Goal: Task Accomplishment & Management: Manage account settings

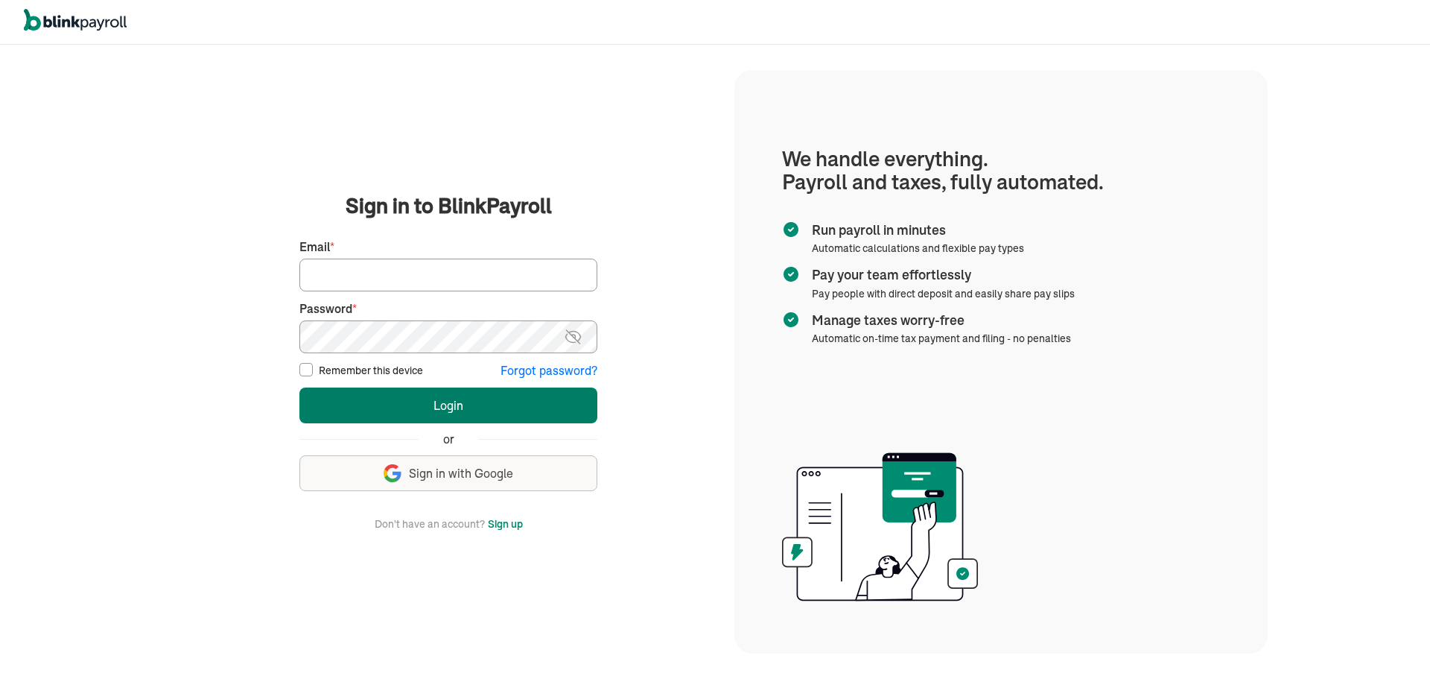
type input "msantiago@nyprofessionalmedicalmanagement.org"
click at [453, 401] on button "Login" at bounding box center [448, 405] width 298 height 36
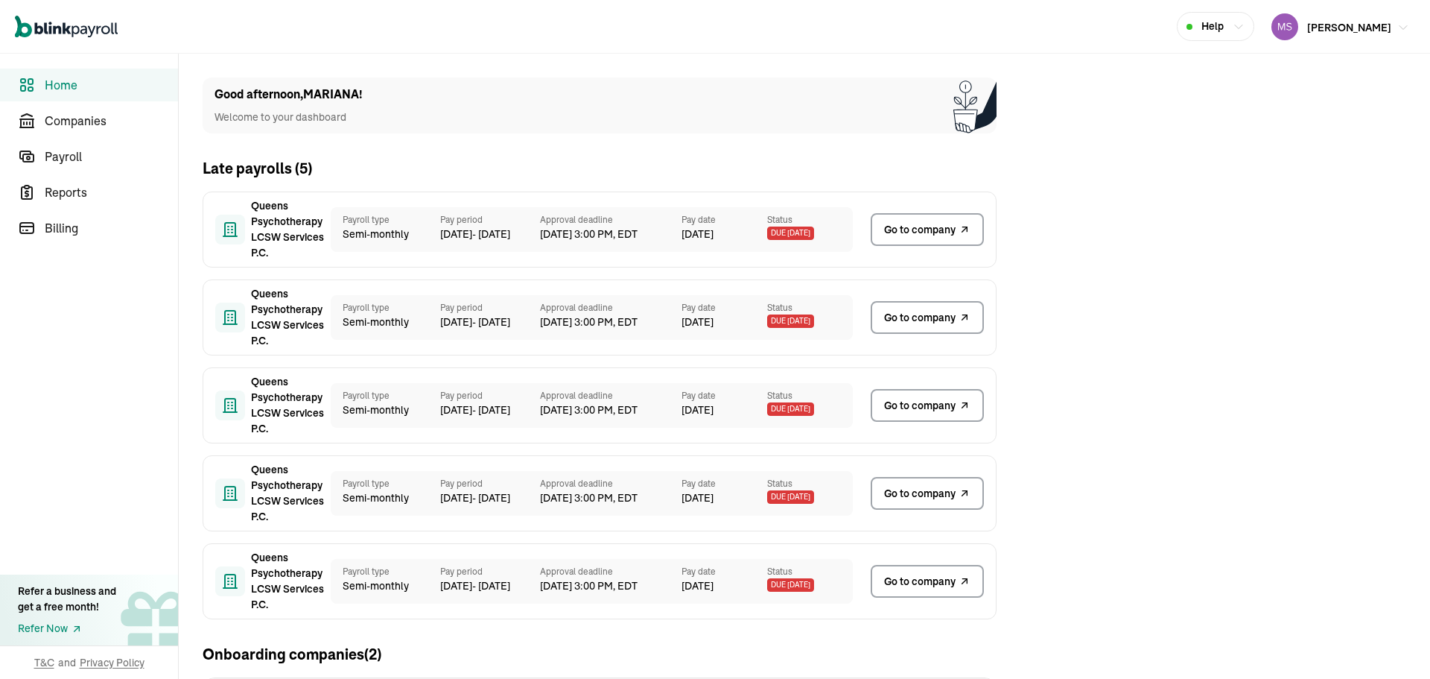
click at [1307, 30] on span "[PERSON_NAME]" at bounding box center [1349, 27] width 84 height 13
click at [915, 226] on span "Go to company" at bounding box center [920, 230] width 72 height 16
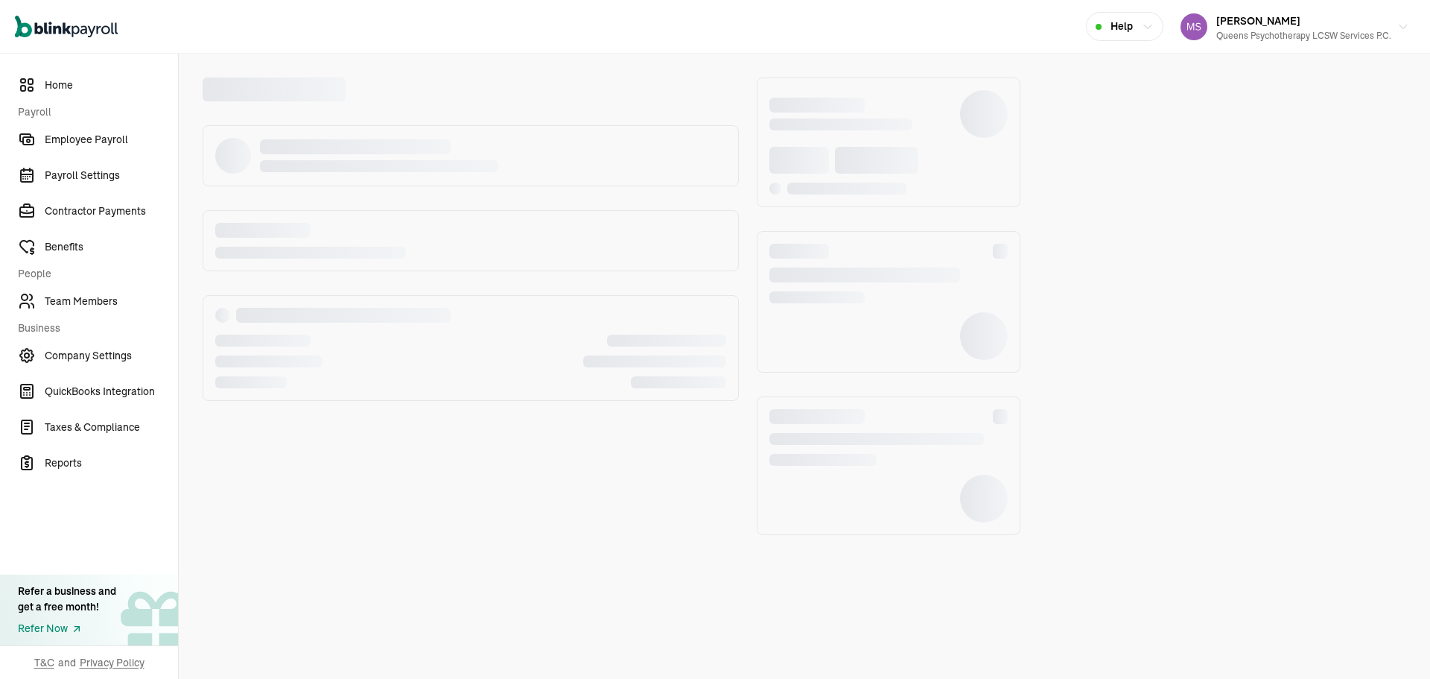
select select "Limited Liability Company (LLC)"
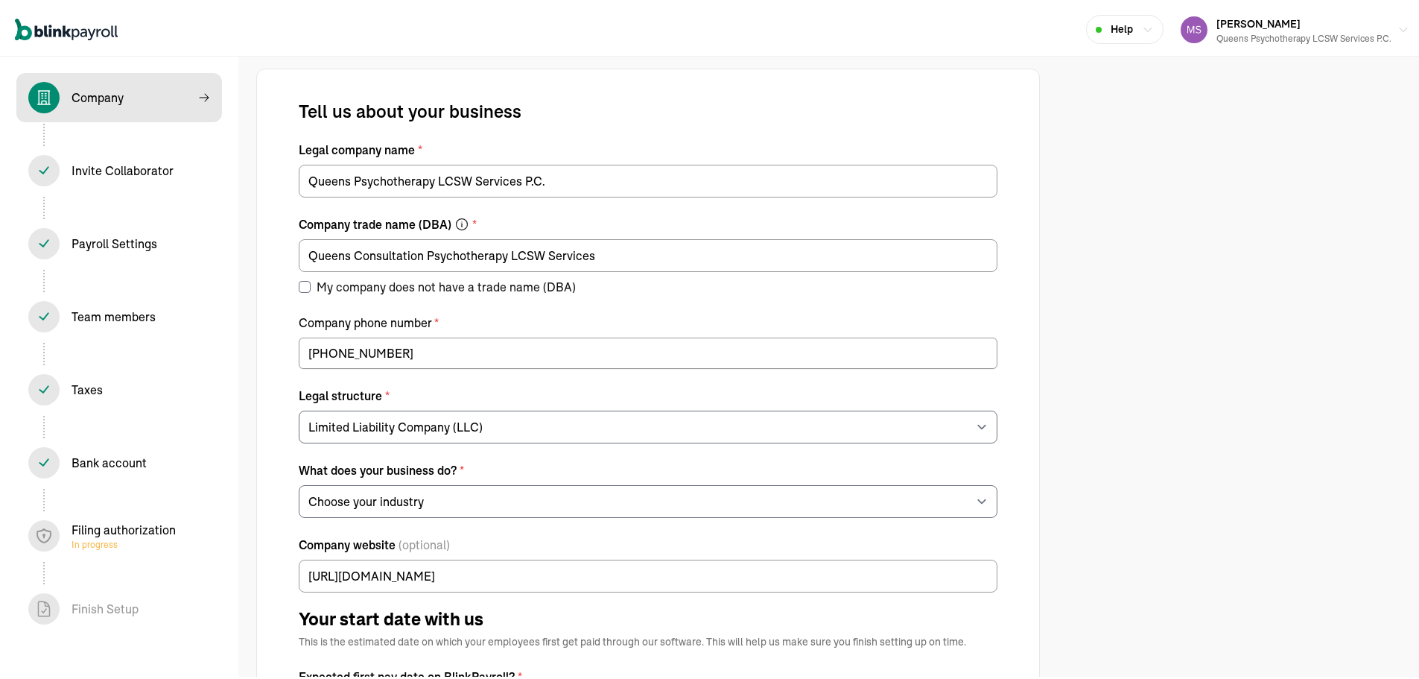
select select "Health Care"
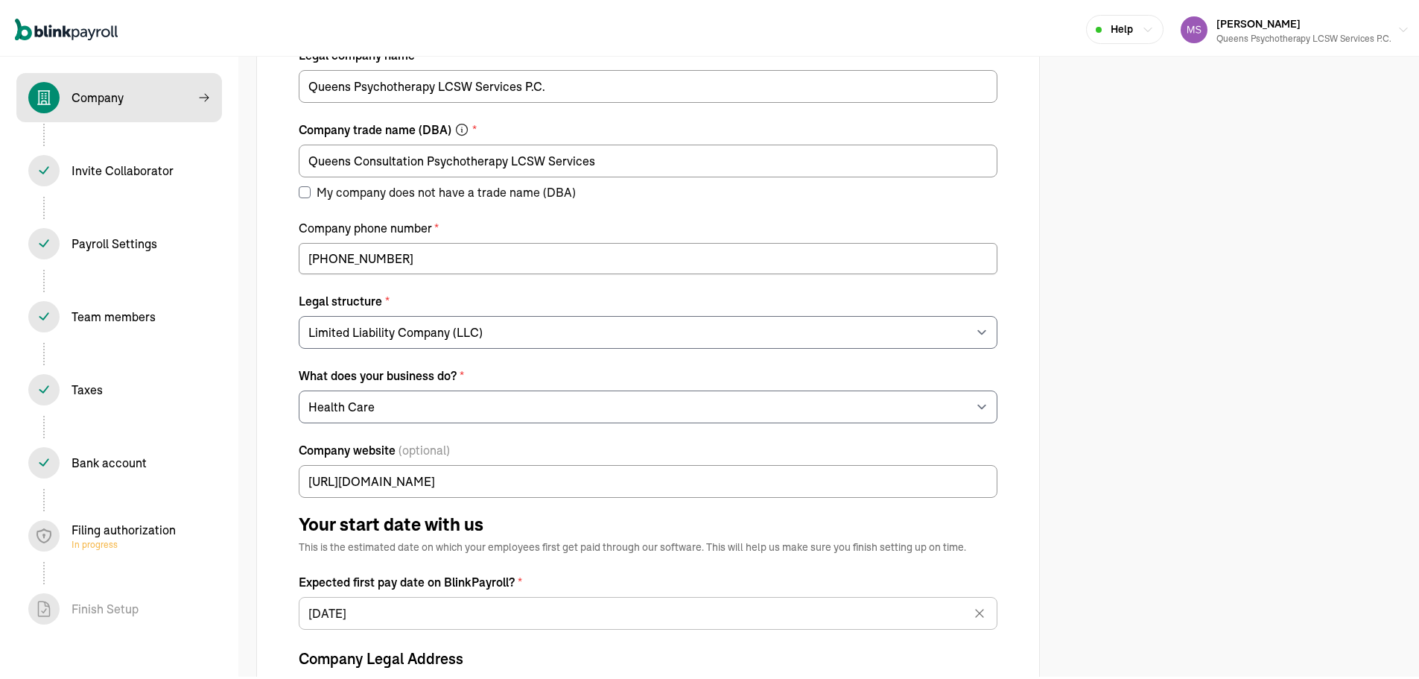
scroll to position [149, 0]
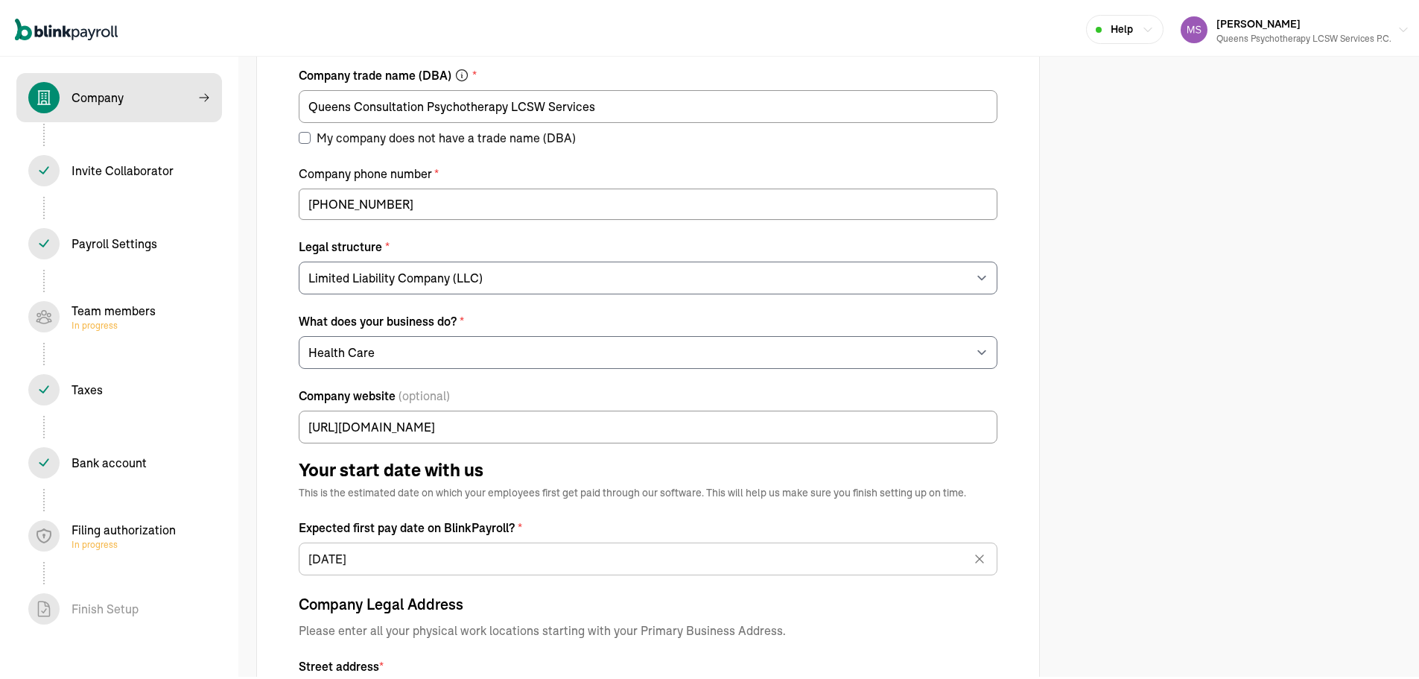
click at [103, 525] on div "Filing authorization In progress" at bounding box center [124, 533] width 104 height 30
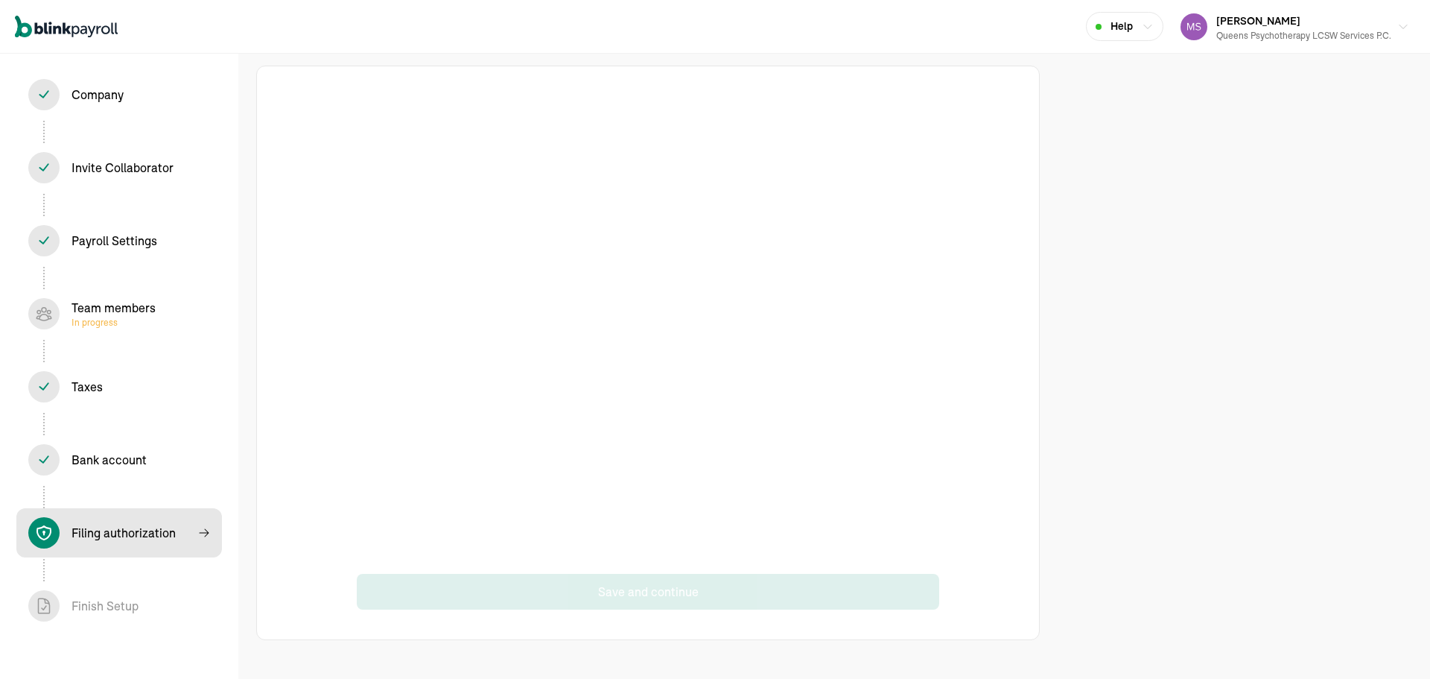
select select "Limited Liability Company (LLC)"
select select "Health Care"
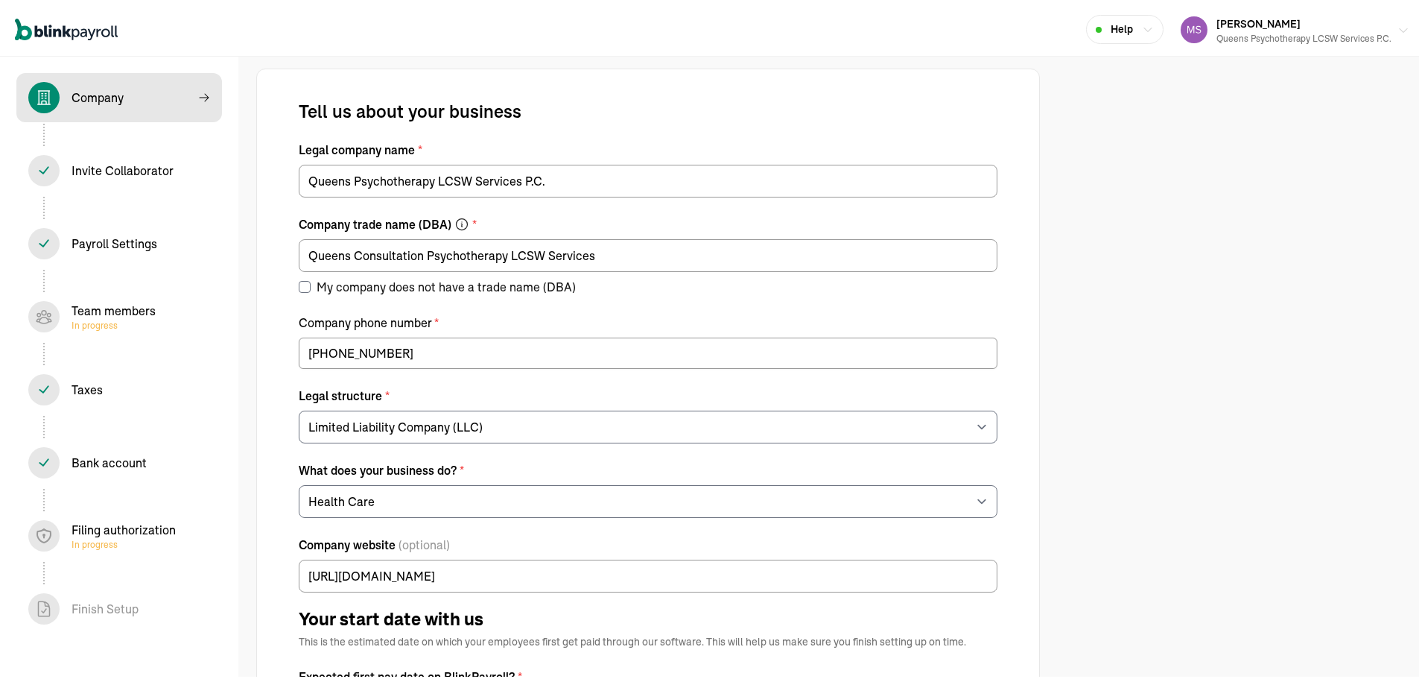
click at [1353, 34] on div "Queens Psychotherapy LCSW Services P.C." at bounding box center [1303, 35] width 175 height 13
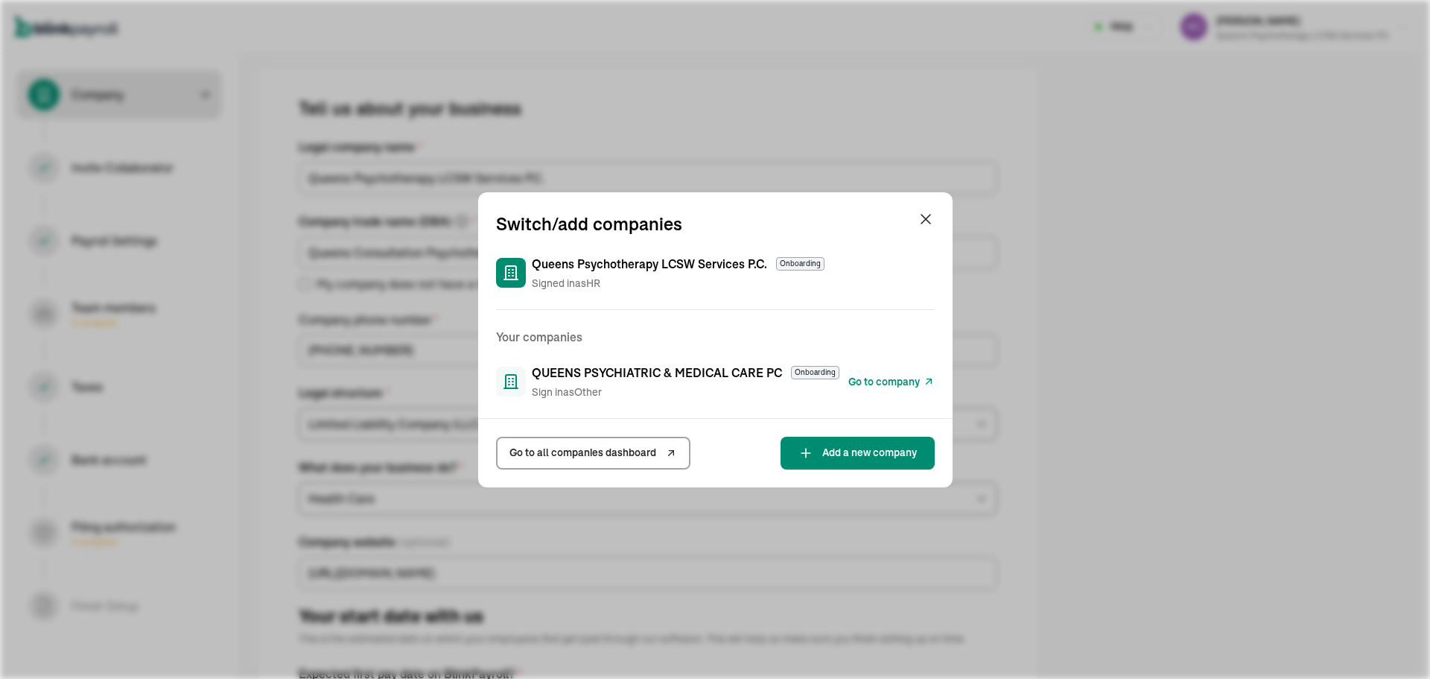
click at [644, 378] on span "QUEENS PSYCHIATRIC & MEDICAL CARE PC" at bounding box center [657, 372] width 250 height 18
click at [871, 377] on span "Go to company" at bounding box center [884, 382] width 72 height 16
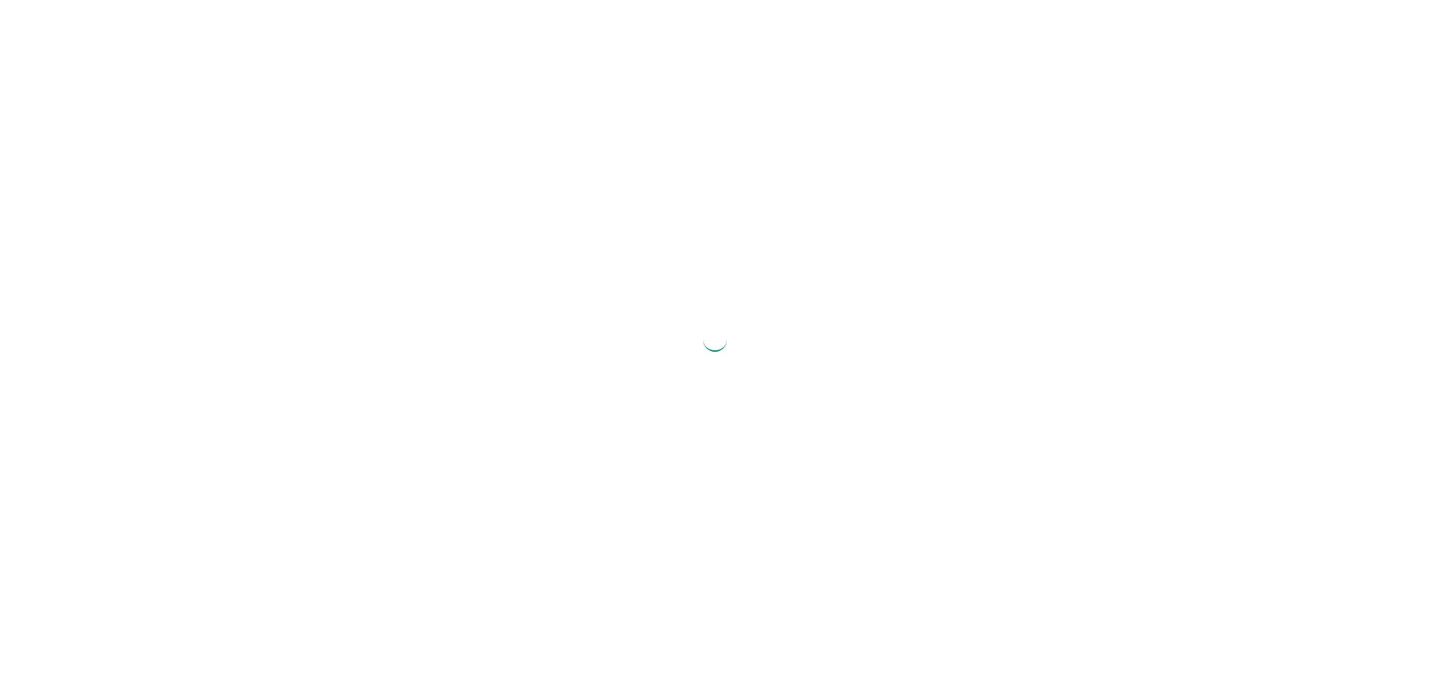
select select "S-Corporation"
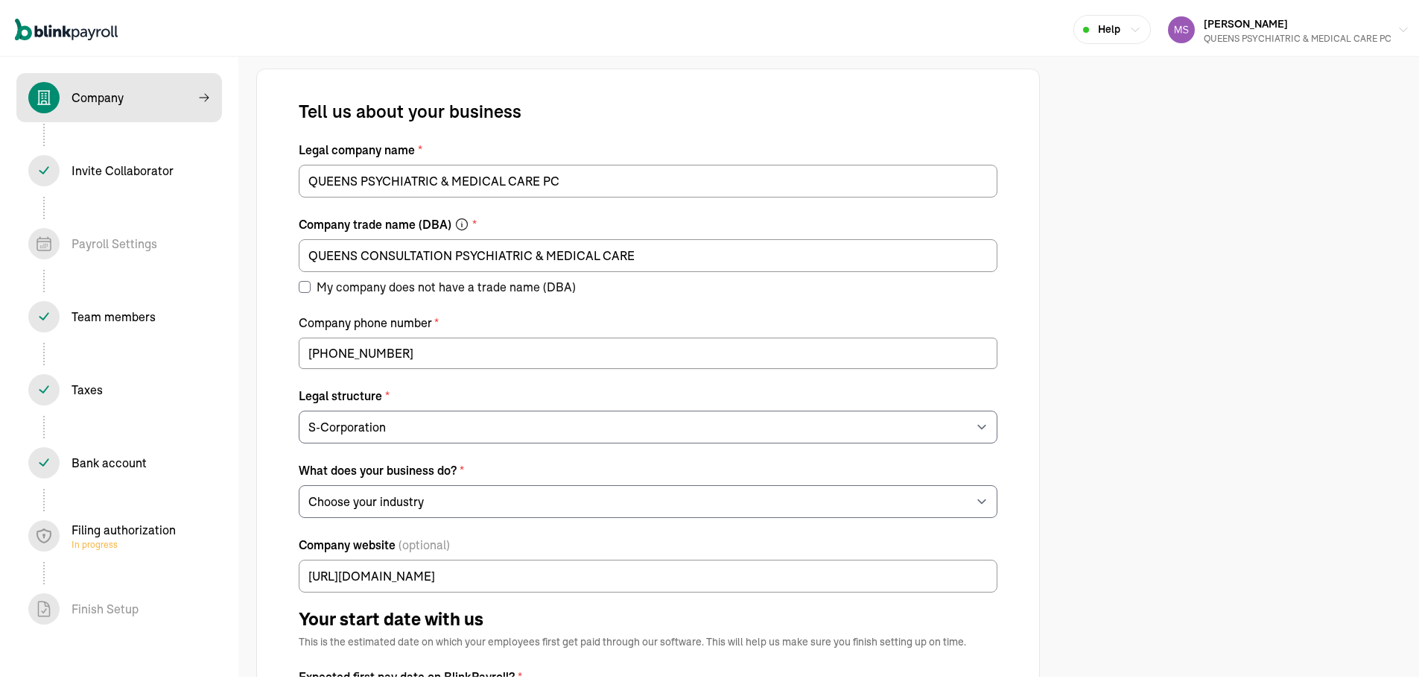
select select "Health Care"
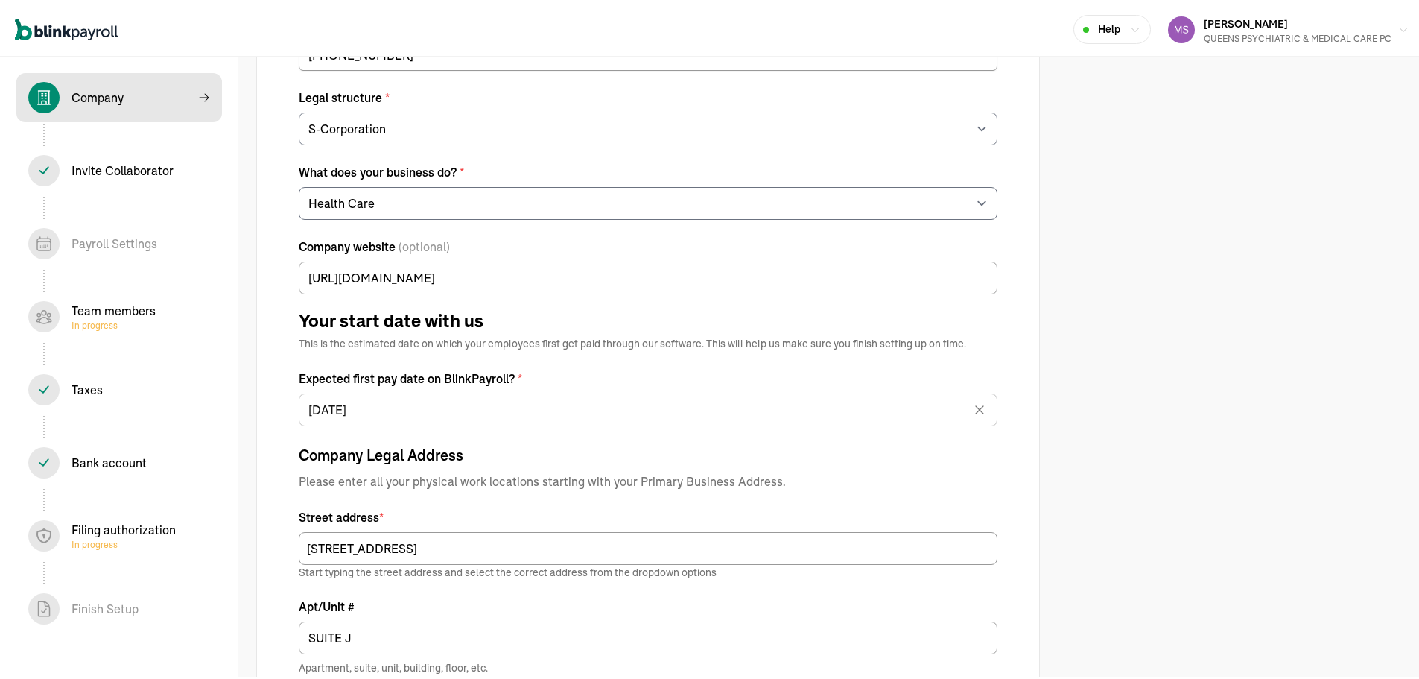
click at [106, 539] on span "In progress" at bounding box center [124, 542] width 104 height 12
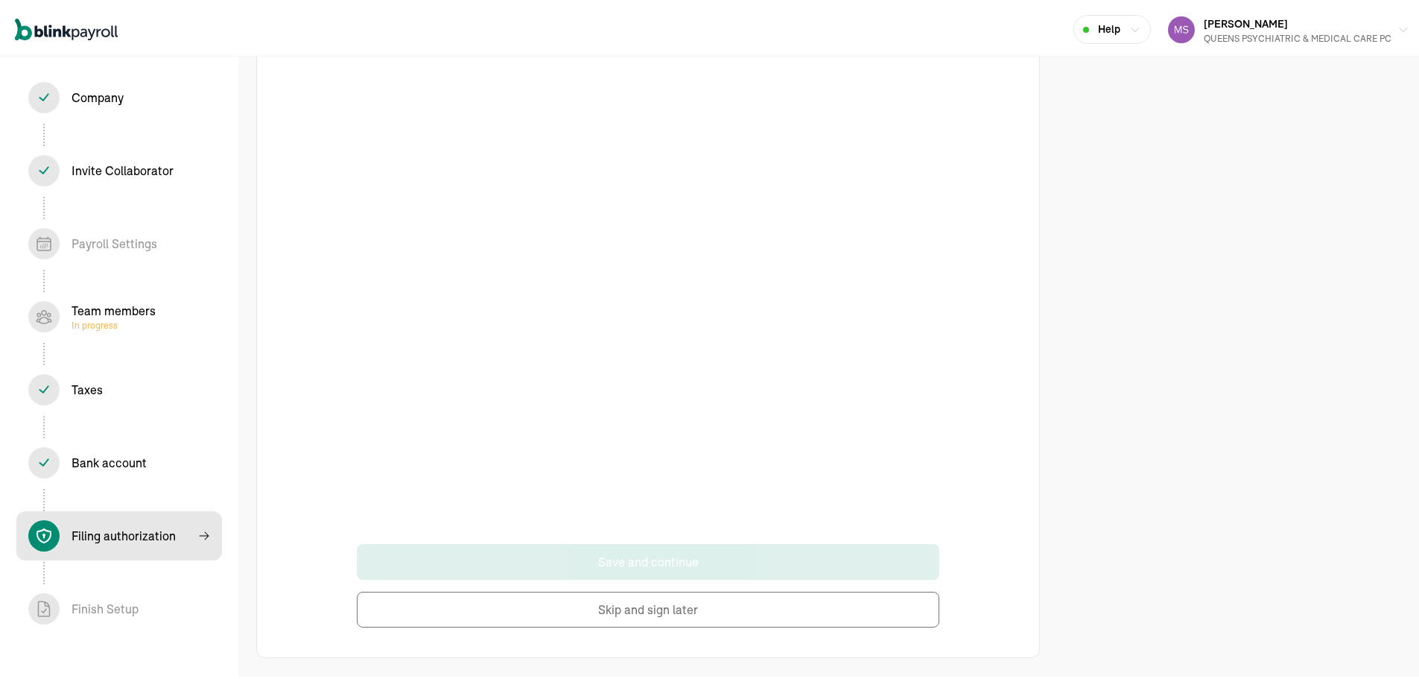
click at [661, 613] on button "Skip and sign later" at bounding box center [648, 606] width 582 height 36
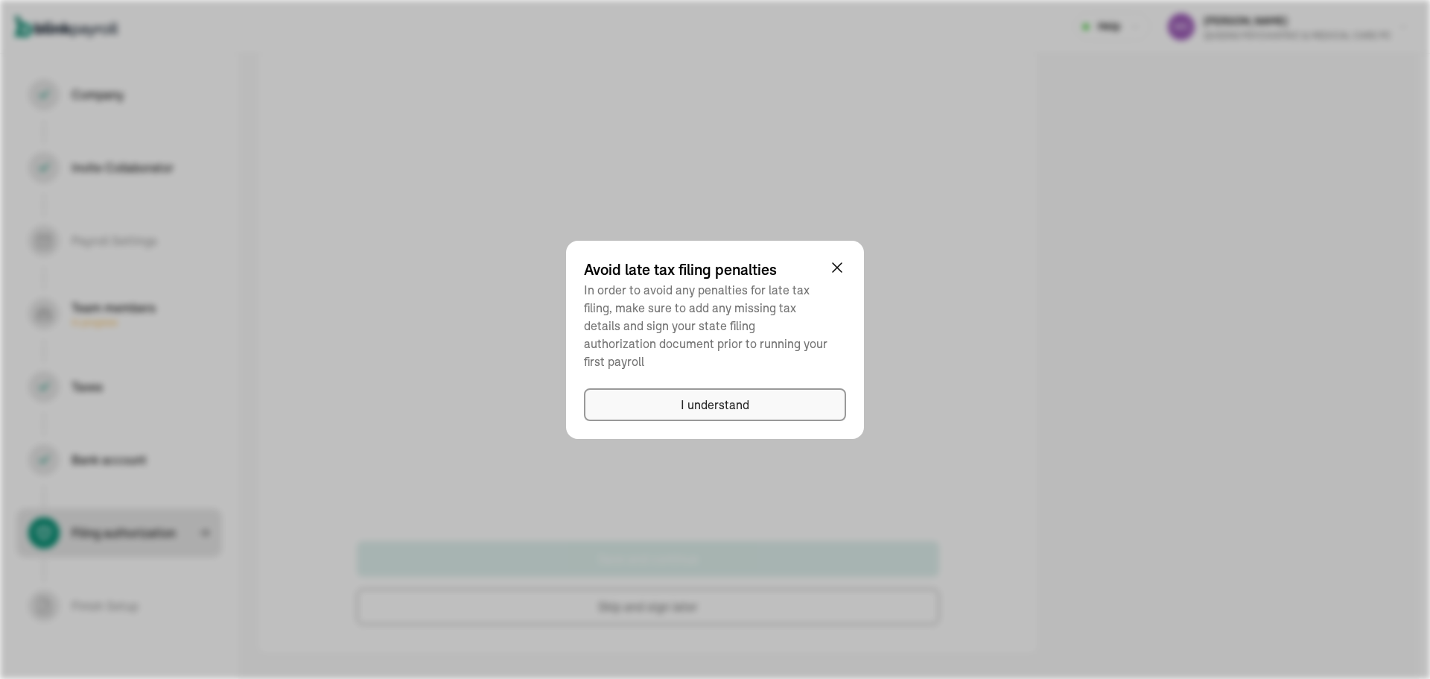
click at [698, 409] on button "I understand" at bounding box center [715, 404] width 262 height 33
click at [707, 396] on div "I understand" at bounding box center [715, 405] width 69 height 18
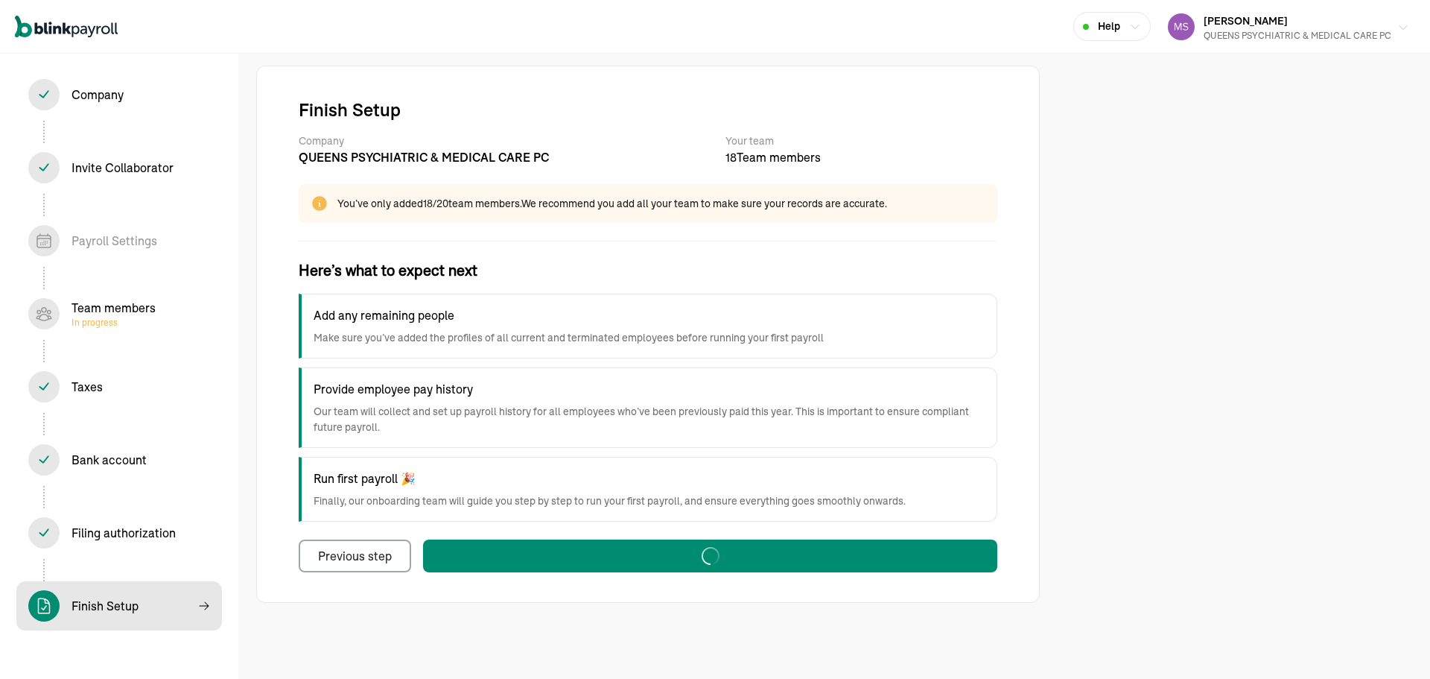
click at [1348, 33] on div "QUEENS PSYCHIATRIC & MEDICAL CARE PC" at bounding box center [1298, 35] width 188 height 13
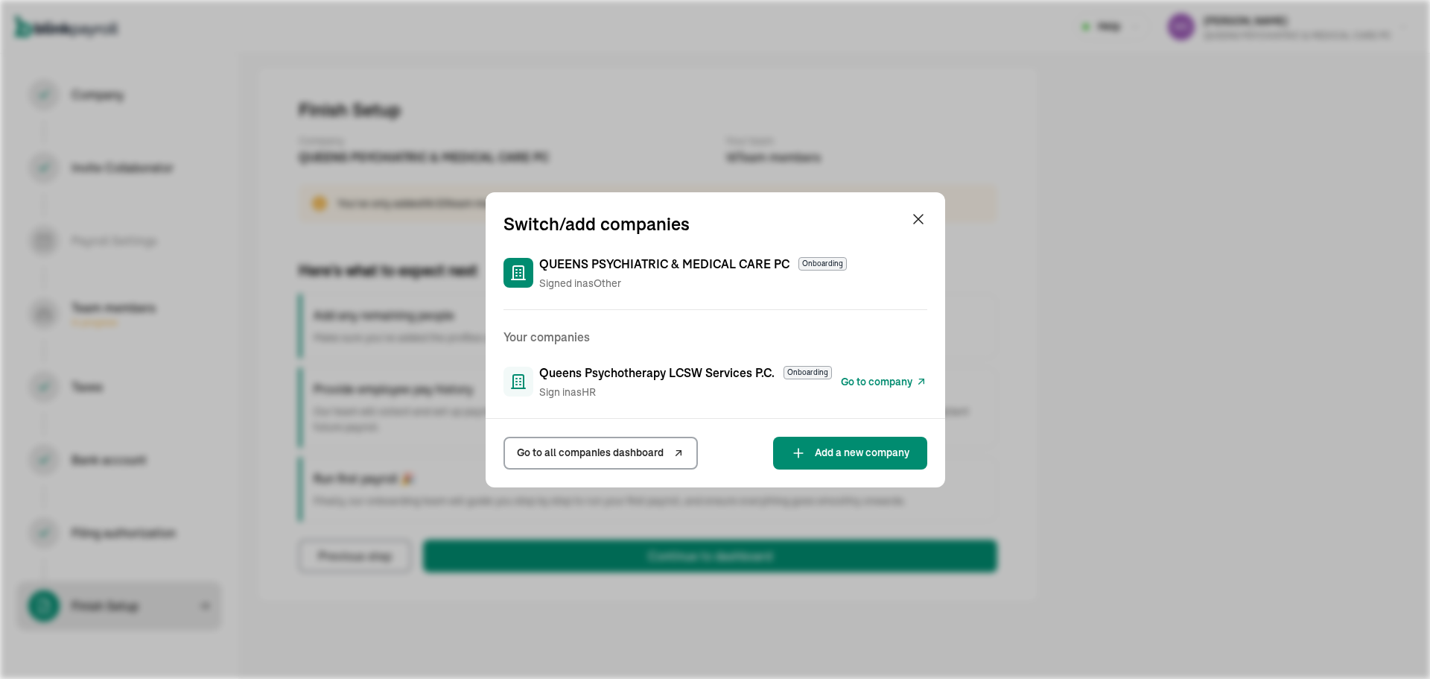
click at [859, 378] on span "Go to company" at bounding box center [877, 382] width 72 height 16
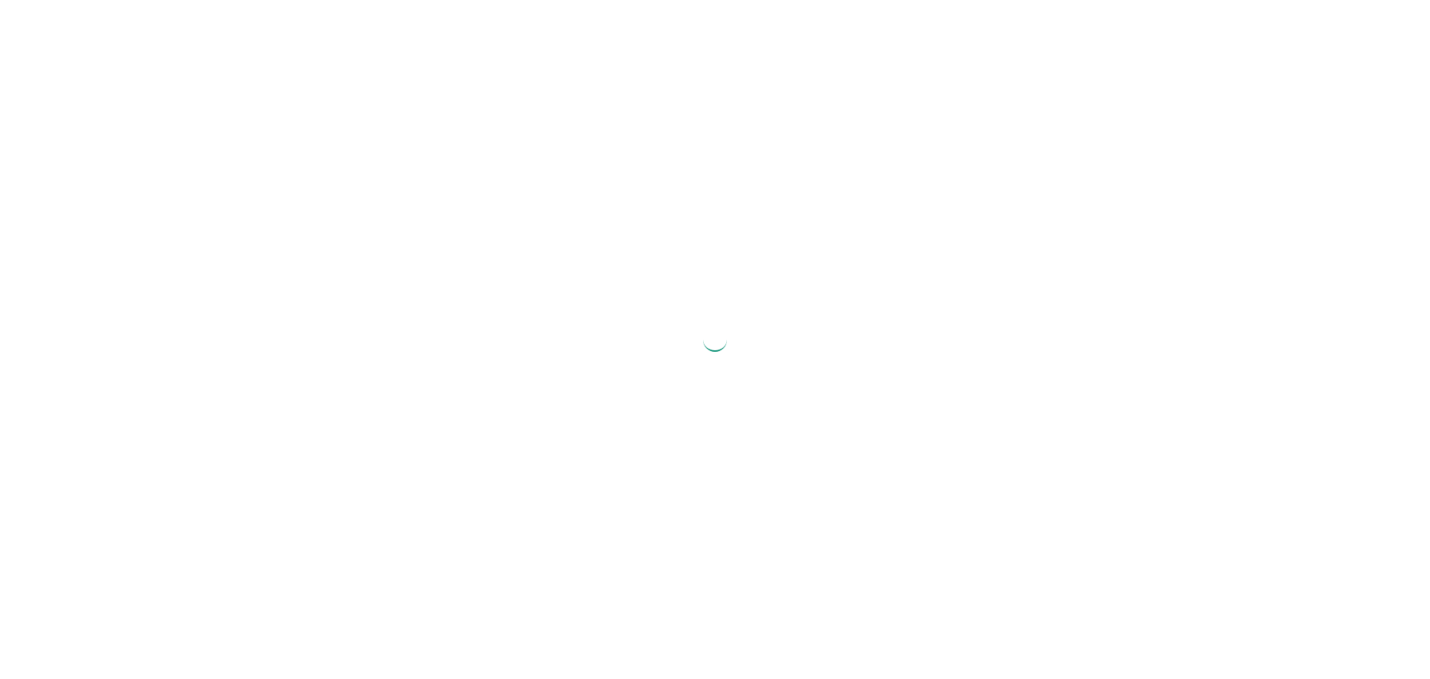
select select "S-Corporation"
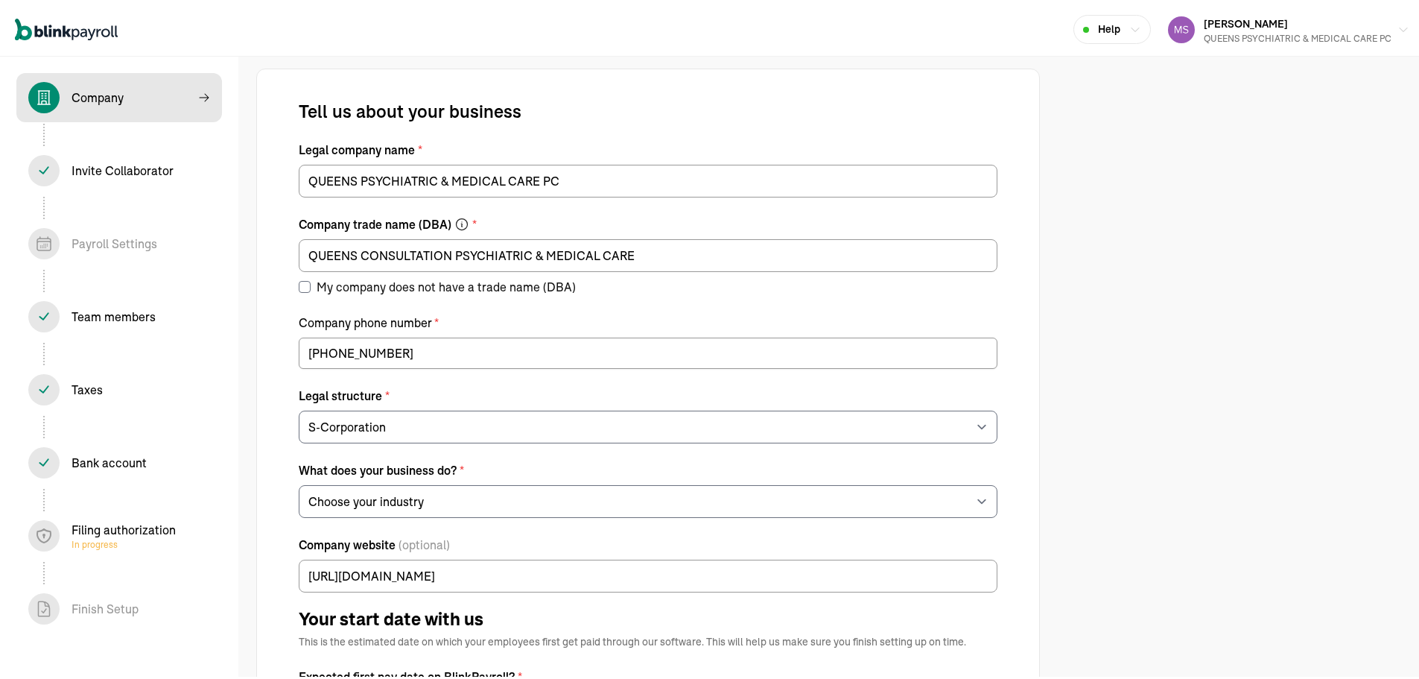
select select "Health Care"
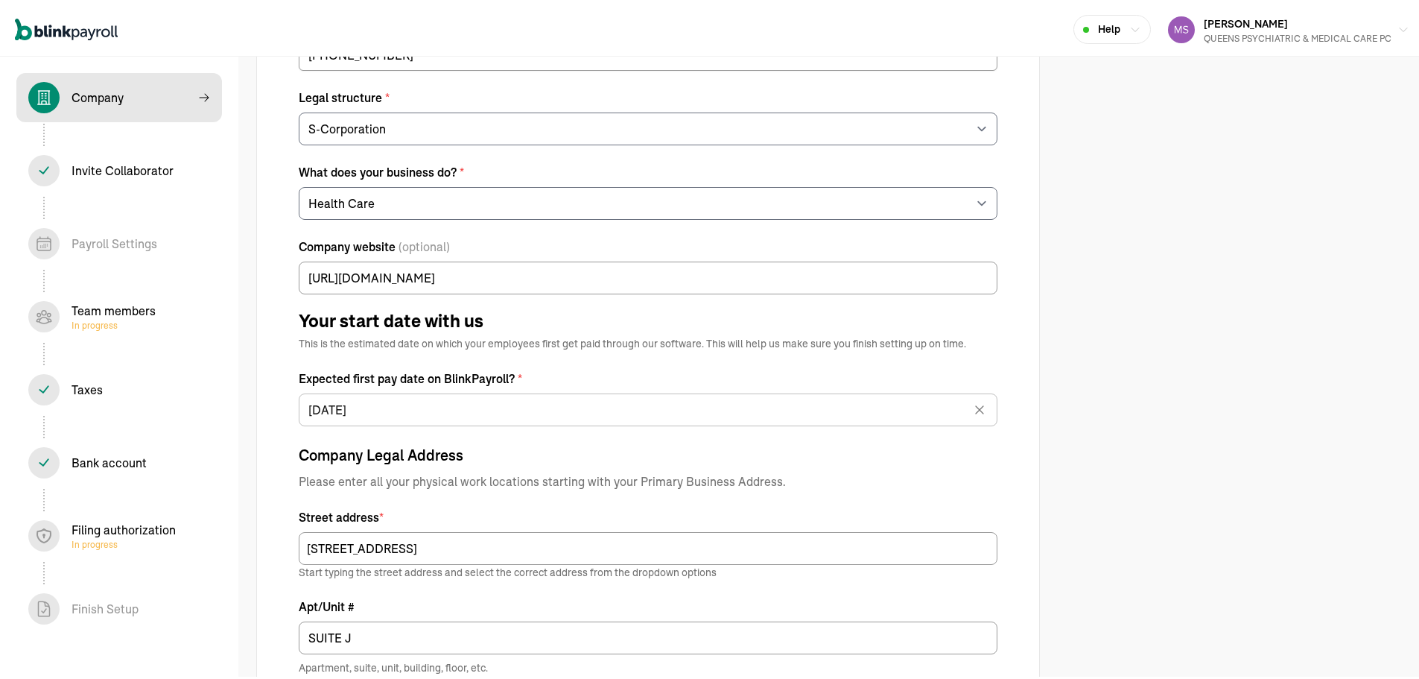
click at [106, 539] on span "In progress" at bounding box center [124, 542] width 104 height 12
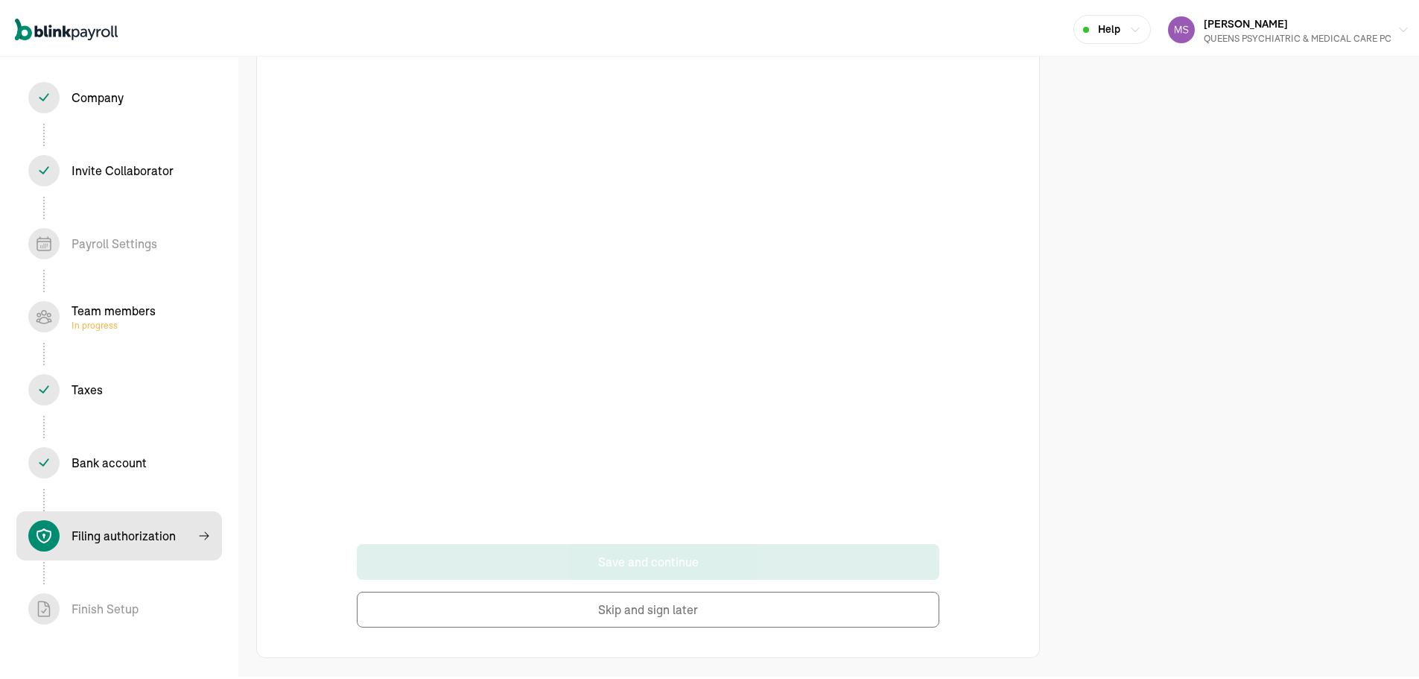
click at [661, 613] on button "Skip and sign later" at bounding box center [648, 606] width 582 height 36
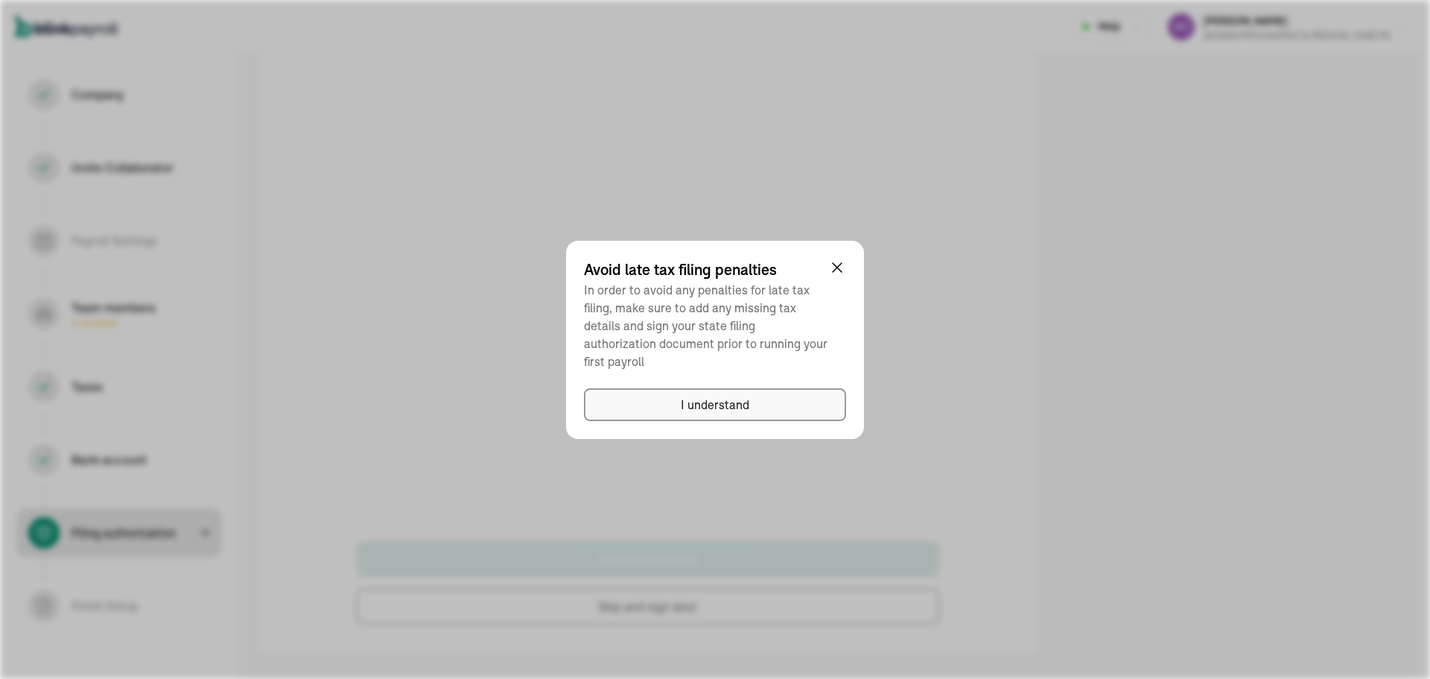
click at [698, 409] on button "I understand" at bounding box center [715, 404] width 262 height 33
click at [707, 396] on div "I understand" at bounding box center [715, 405] width 69 height 18
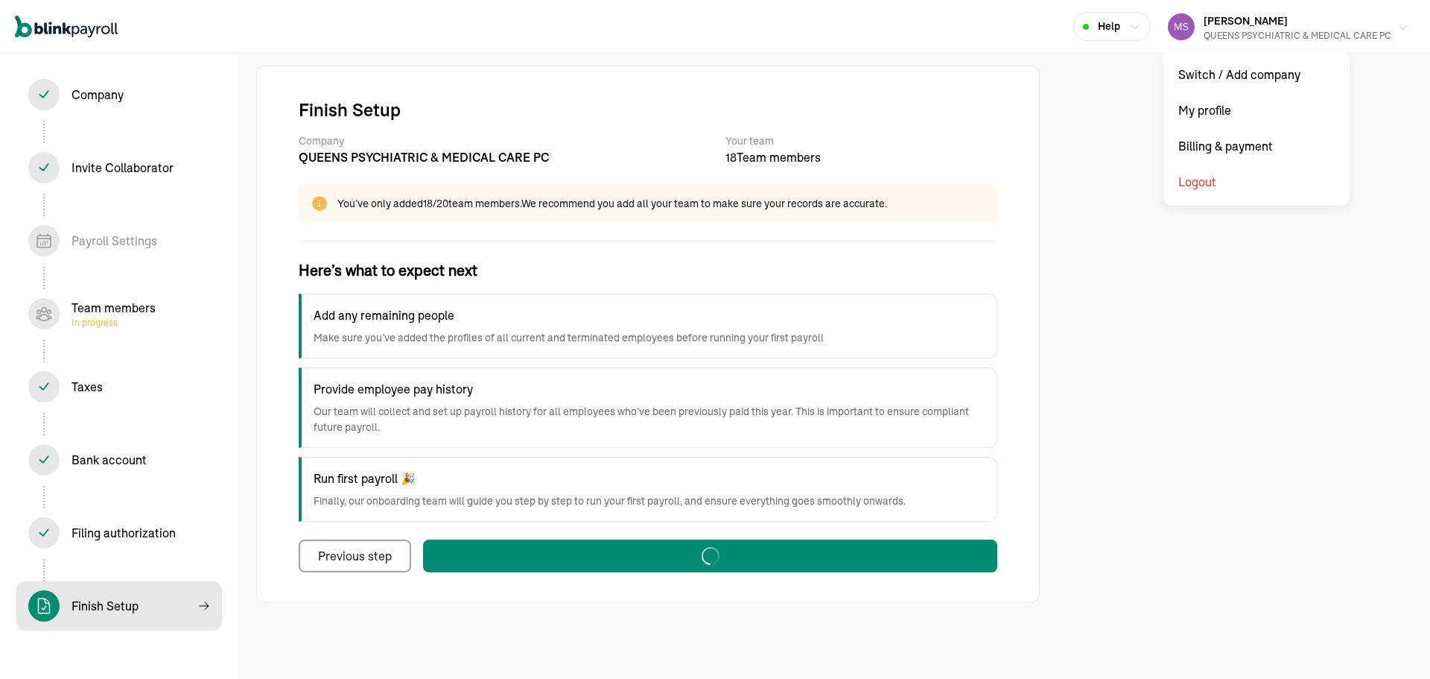
click at [1348, 33] on div "QUEENS PSYCHIATRIC & MEDICAL CARE PC" at bounding box center [1298, 35] width 188 height 13
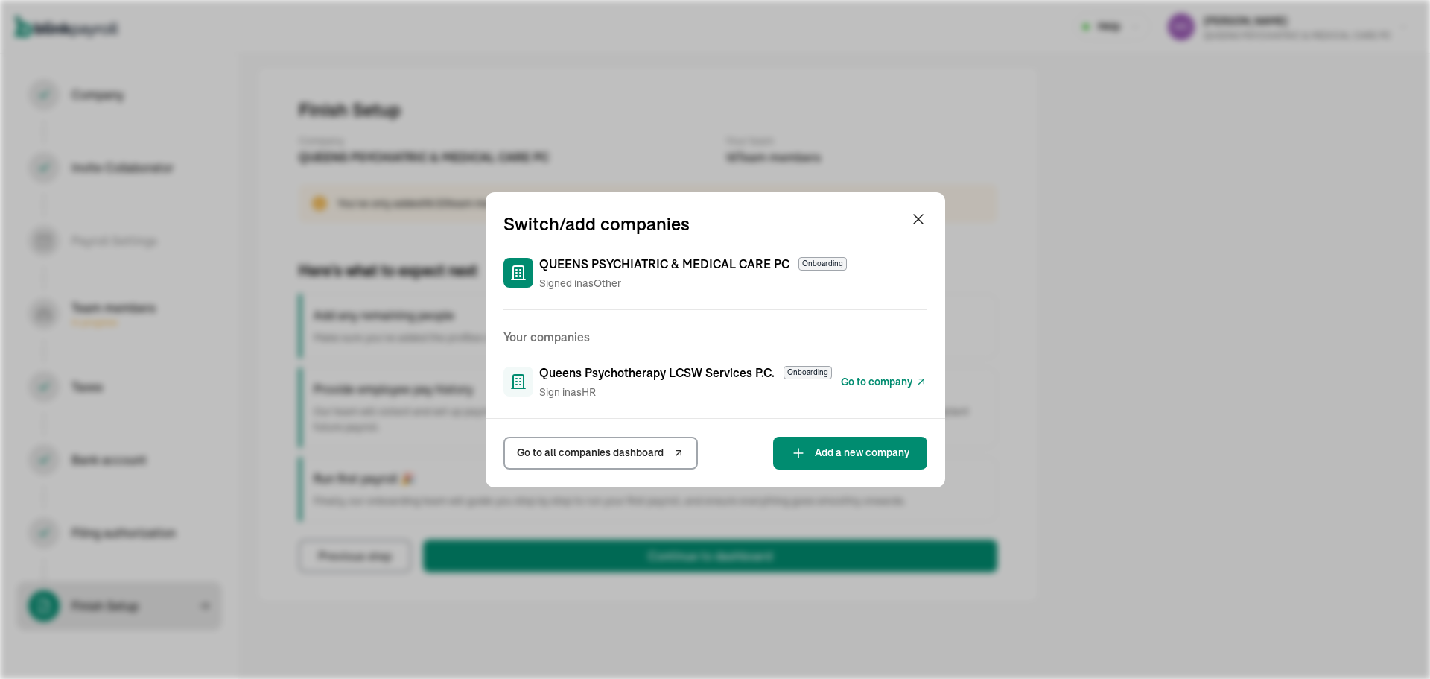
click at [859, 378] on span "Go to company" at bounding box center [877, 382] width 72 height 16
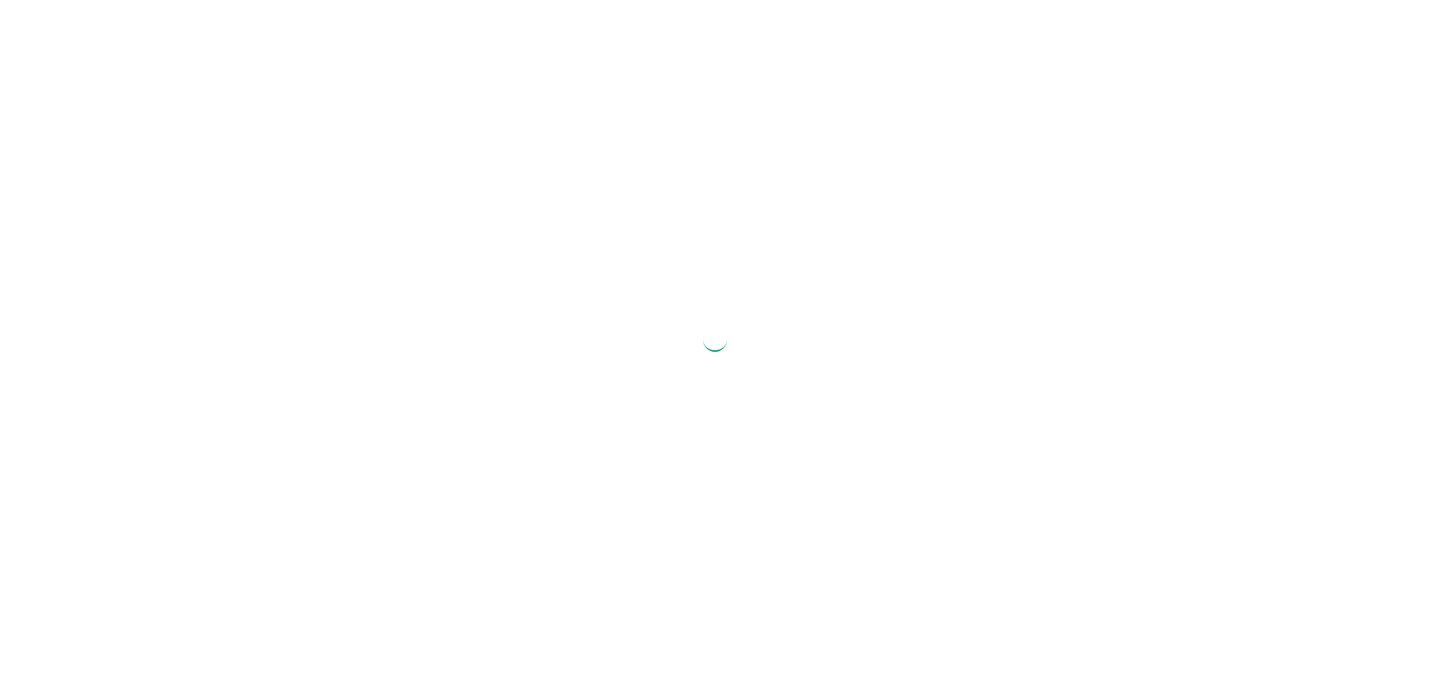
select select "Limited Liability Company (LLC)"
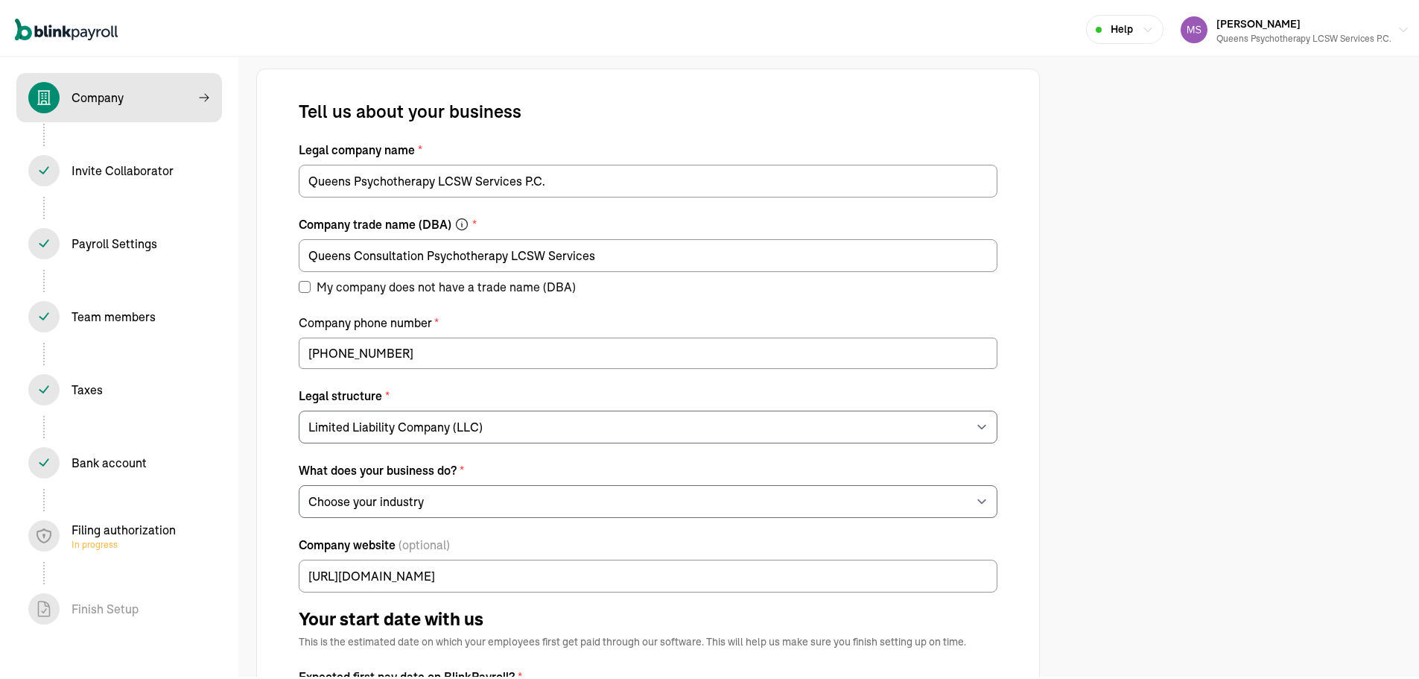
select select "Health Care"
click at [97, 528] on div "Filing authorization In progress" at bounding box center [124, 533] width 104 height 30
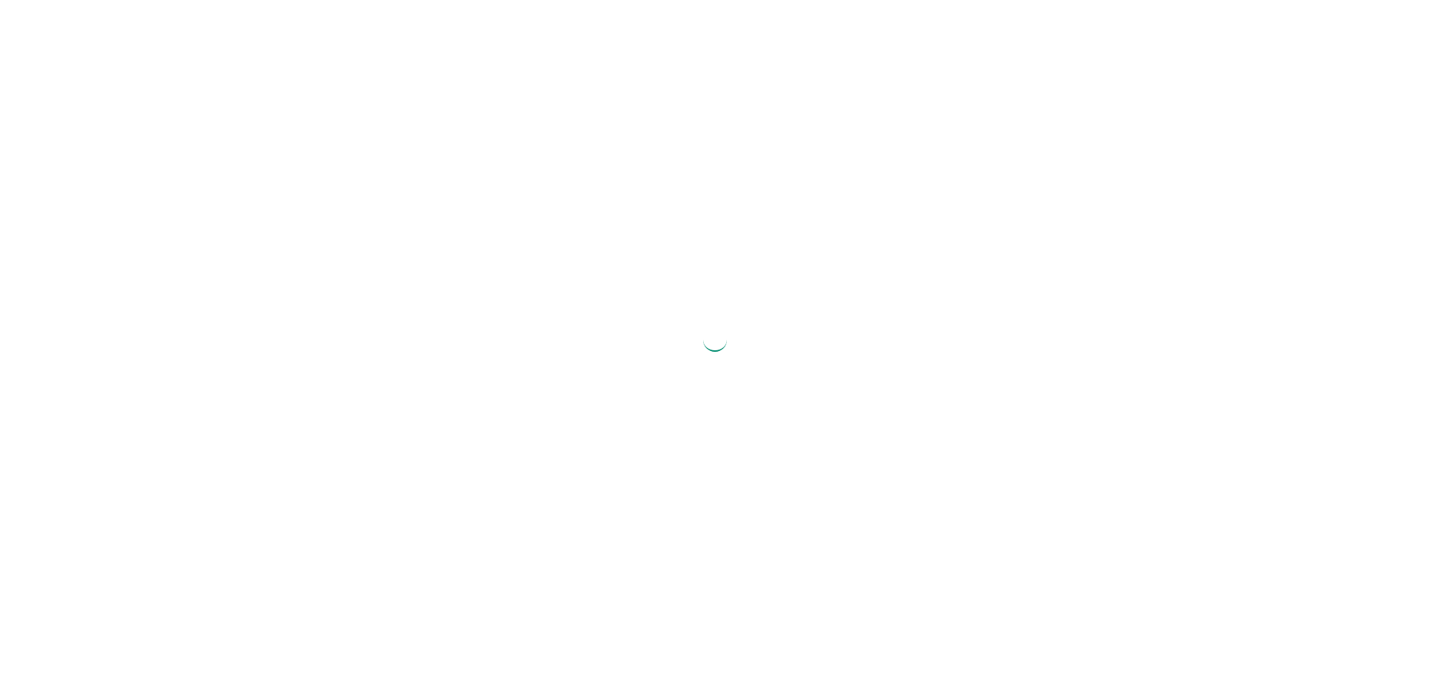
select select "Limited Liability Company (LLC)"
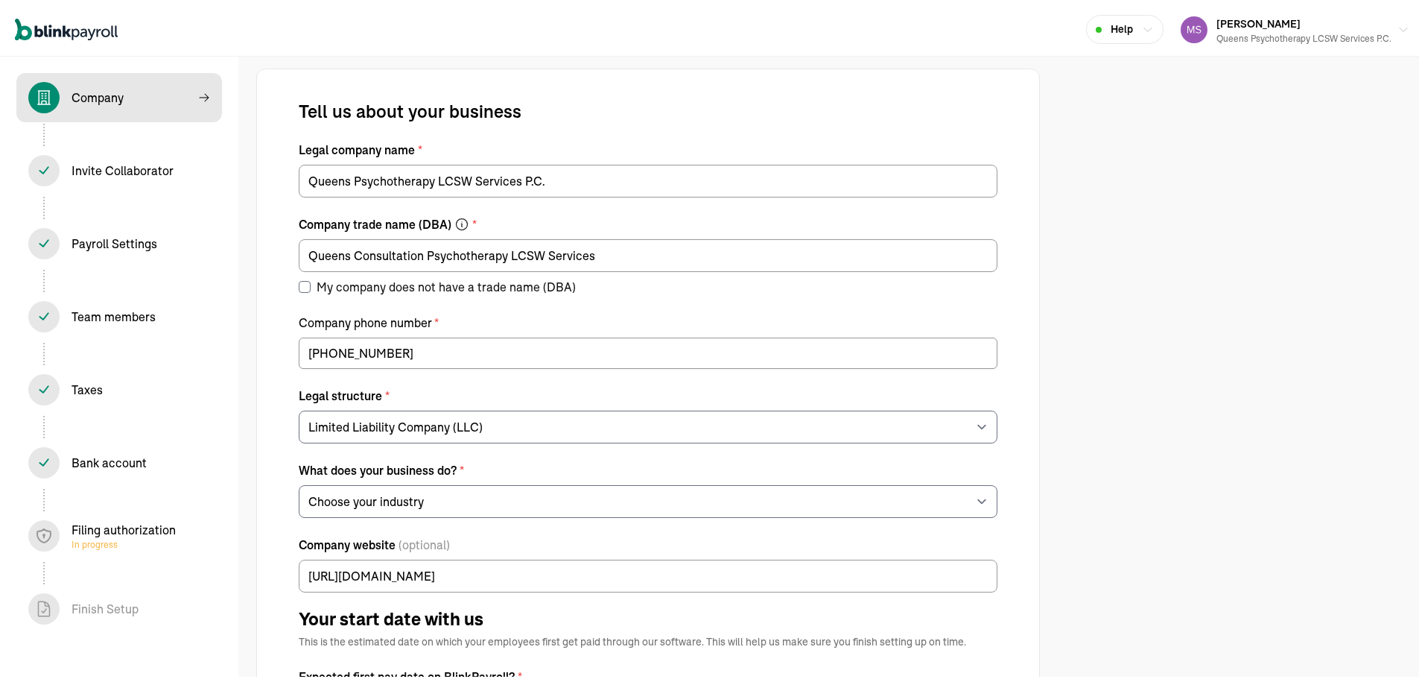
select select "Health Care"
click at [97, 528] on div "Filing authorization In progress" at bounding box center [124, 533] width 104 height 30
